Goal: Find specific page/section: Find specific page/section

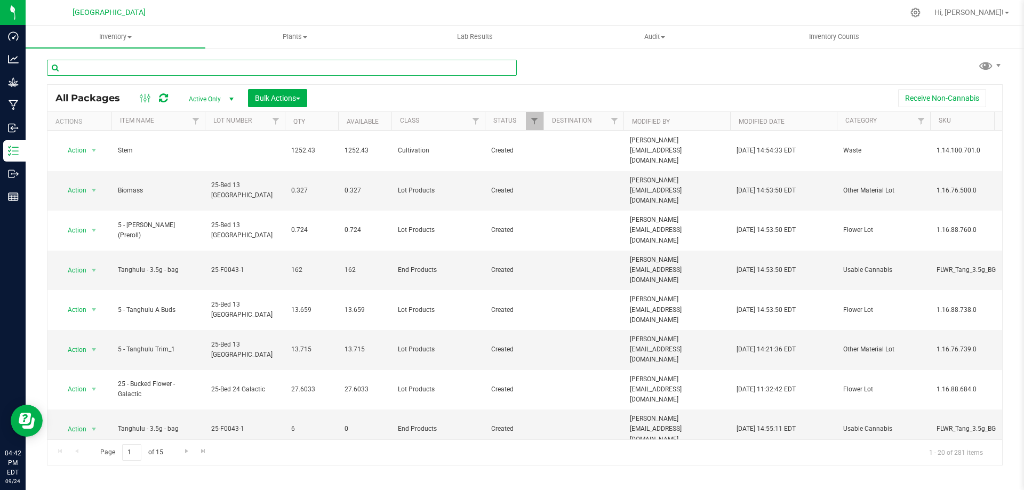
click at [187, 71] on input "text" at bounding box center [282, 68] width 470 height 16
type input "sativa blend"
